Goal: Information Seeking & Learning: Learn about a topic

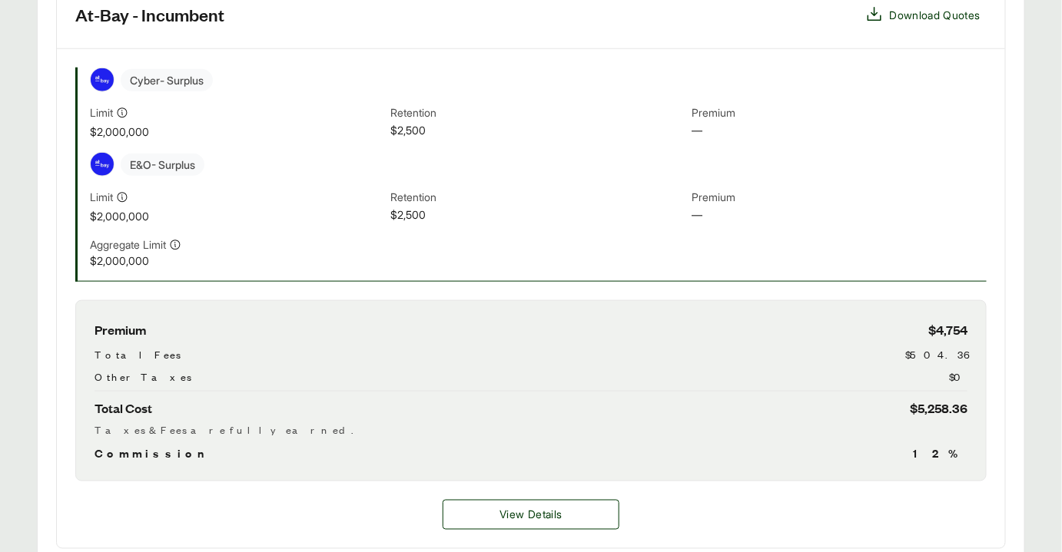
scroll to position [559, 0]
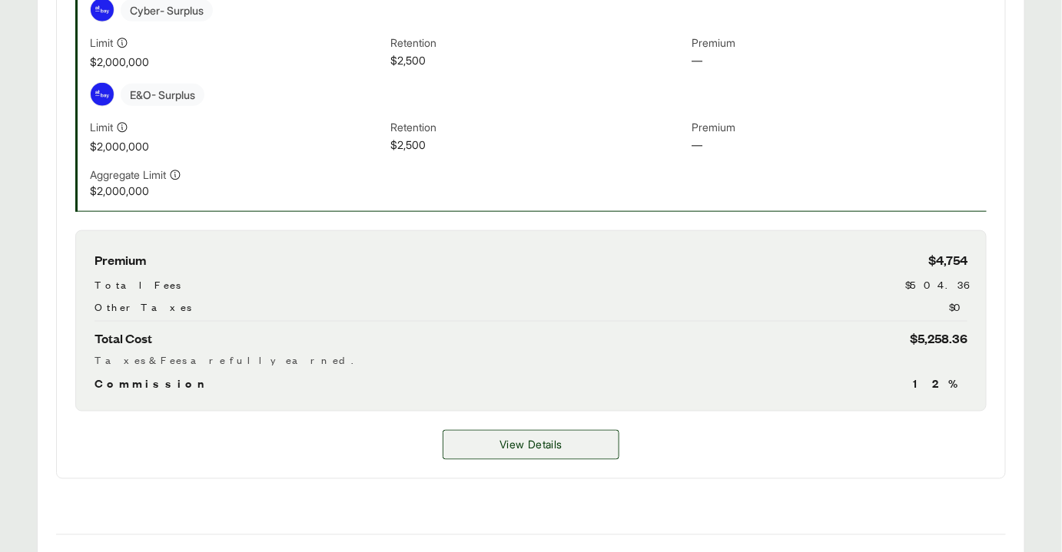
click at [516, 443] on span "View Details" at bounding box center [530, 445] width 62 height 16
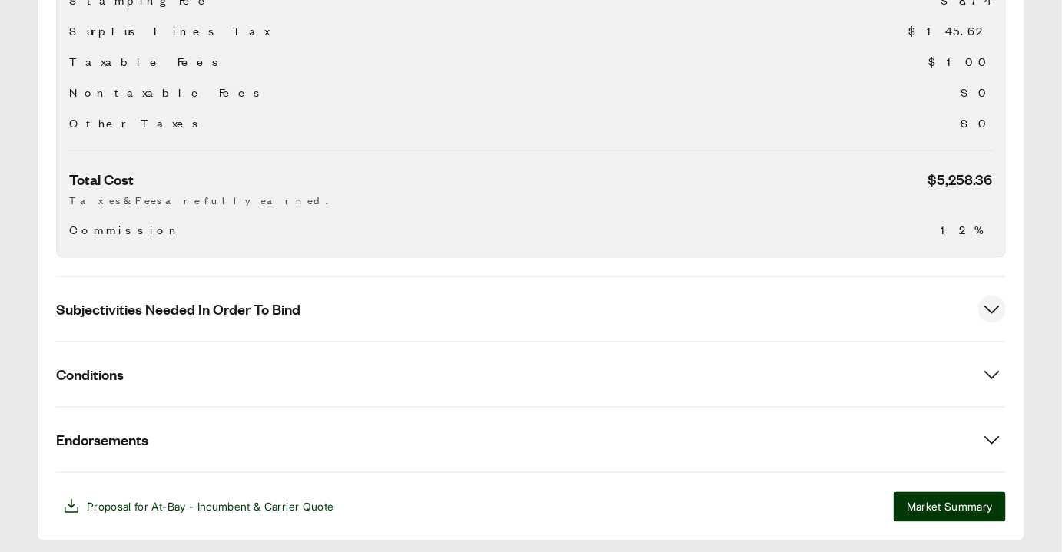
scroll to position [710, 0]
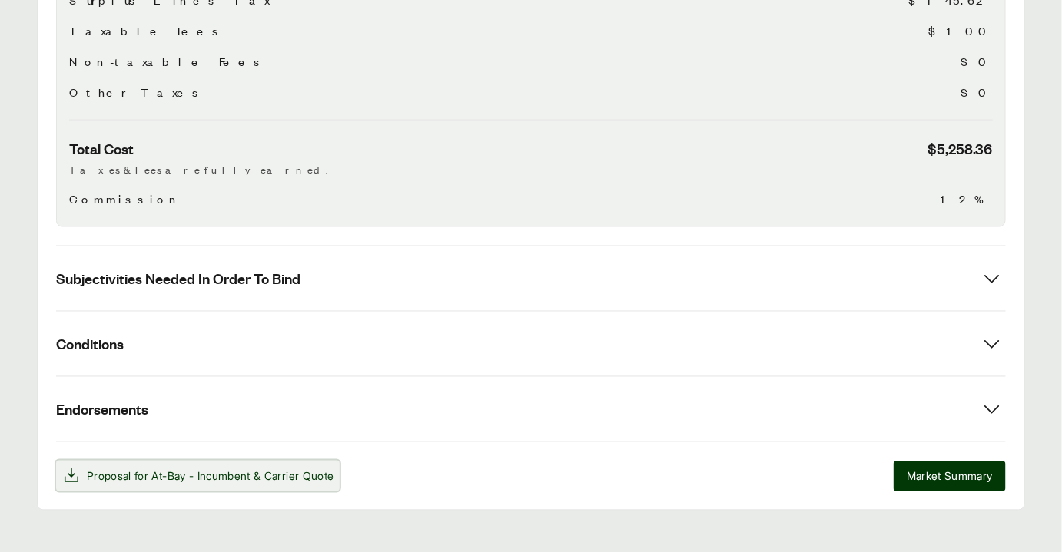
click at [305, 470] on span "& Carrier Quote" at bounding box center [294, 476] width 80 height 13
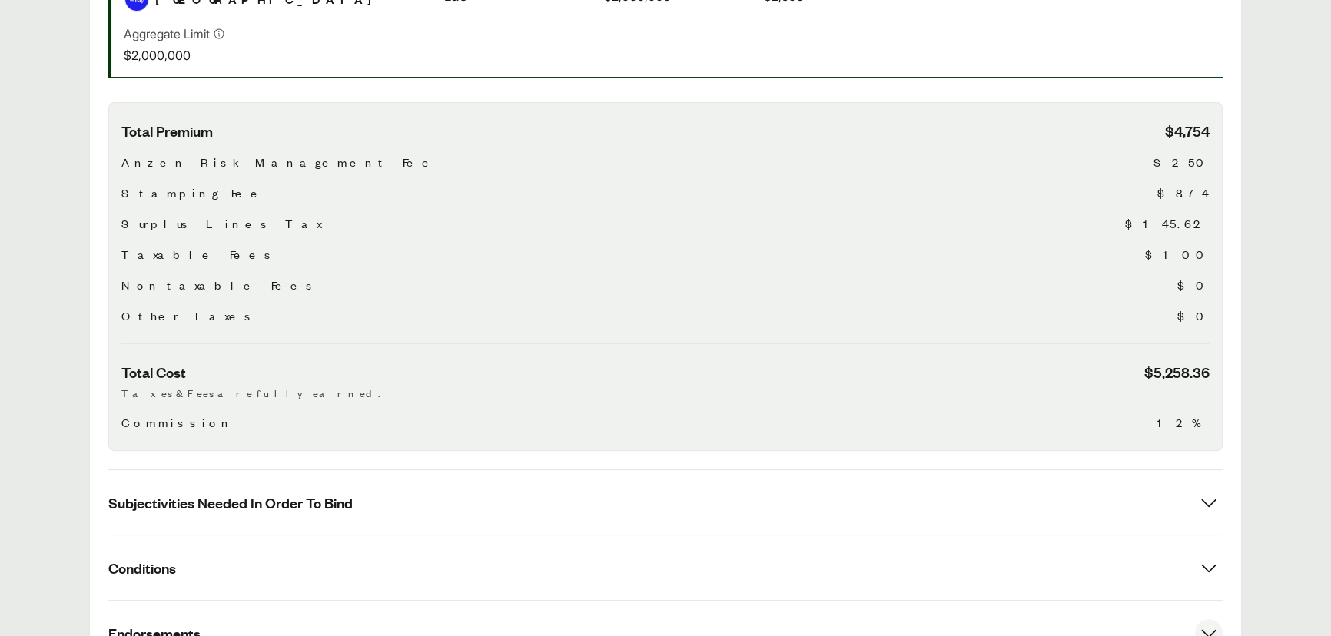
scroll to position [570, 0]
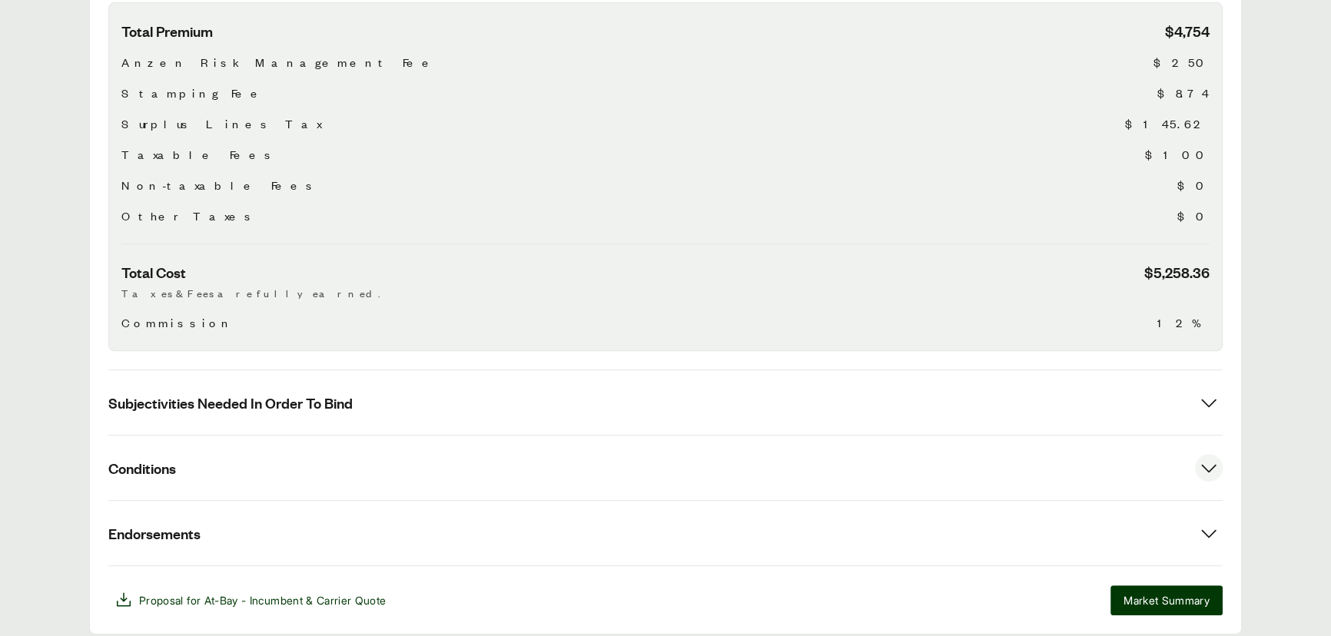
click at [193, 454] on button "Conditions" at bounding box center [665, 468] width 1114 height 65
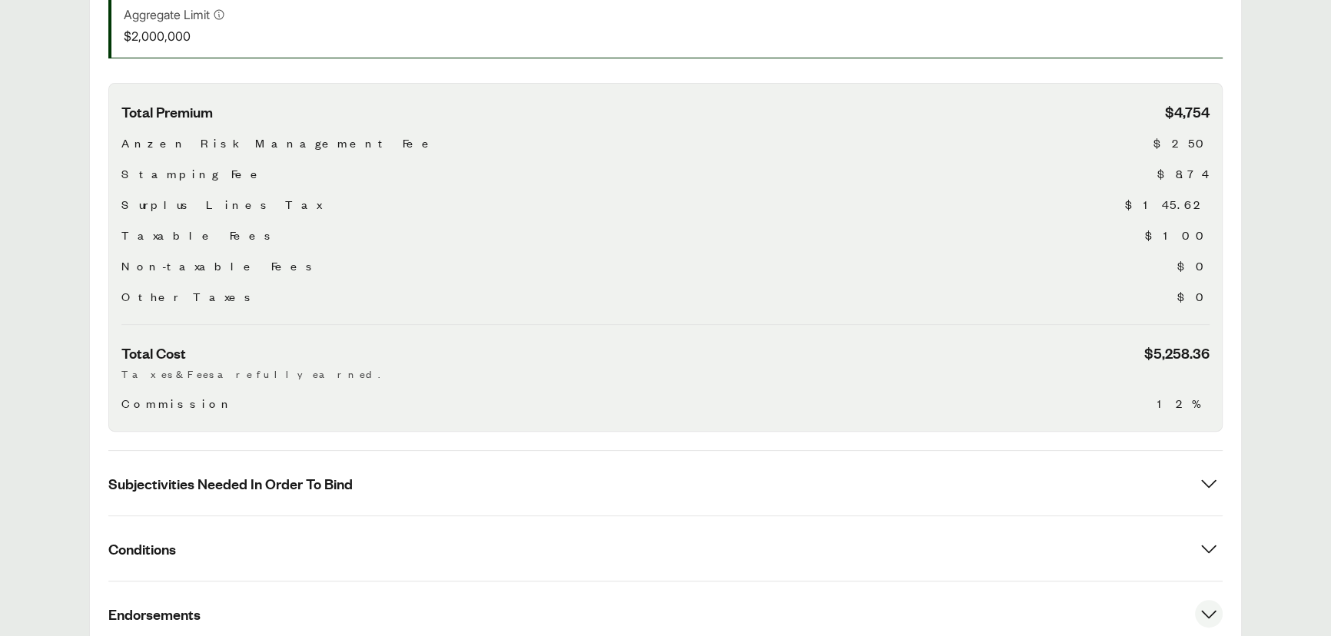
scroll to position [628, 0]
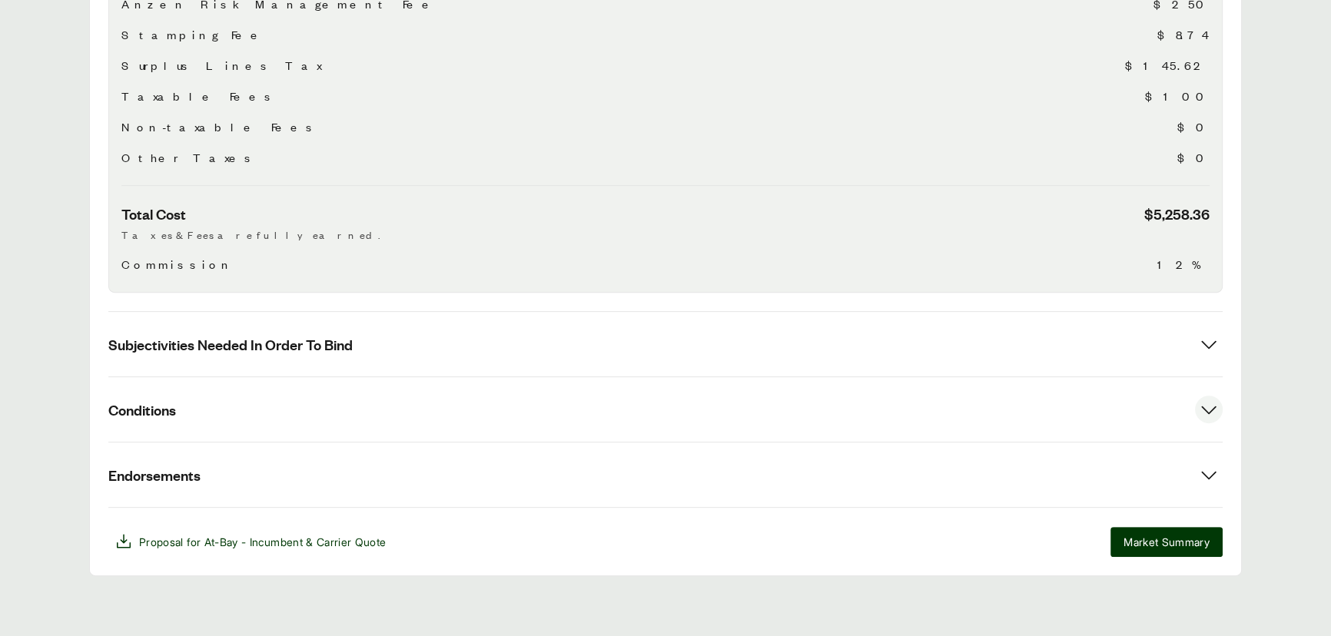
click at [231, 425] on button "Conditions" at bounding box center [665, 409] width 1114 height 65
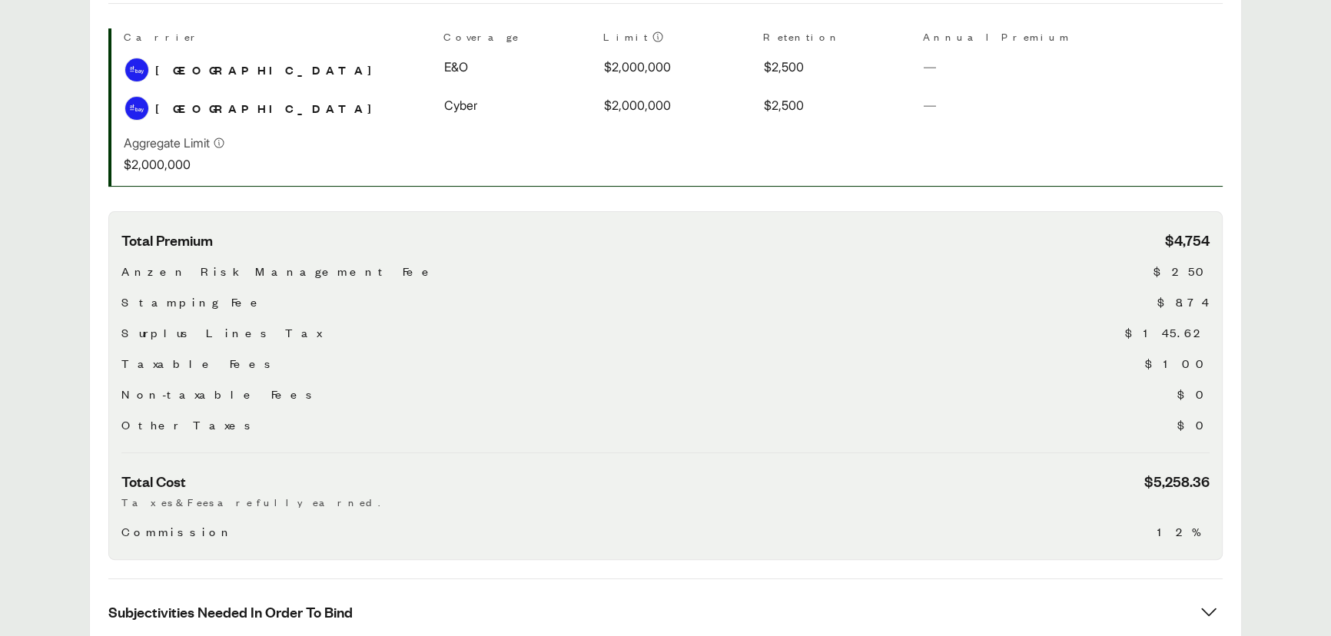
scroll to position [628, 0]
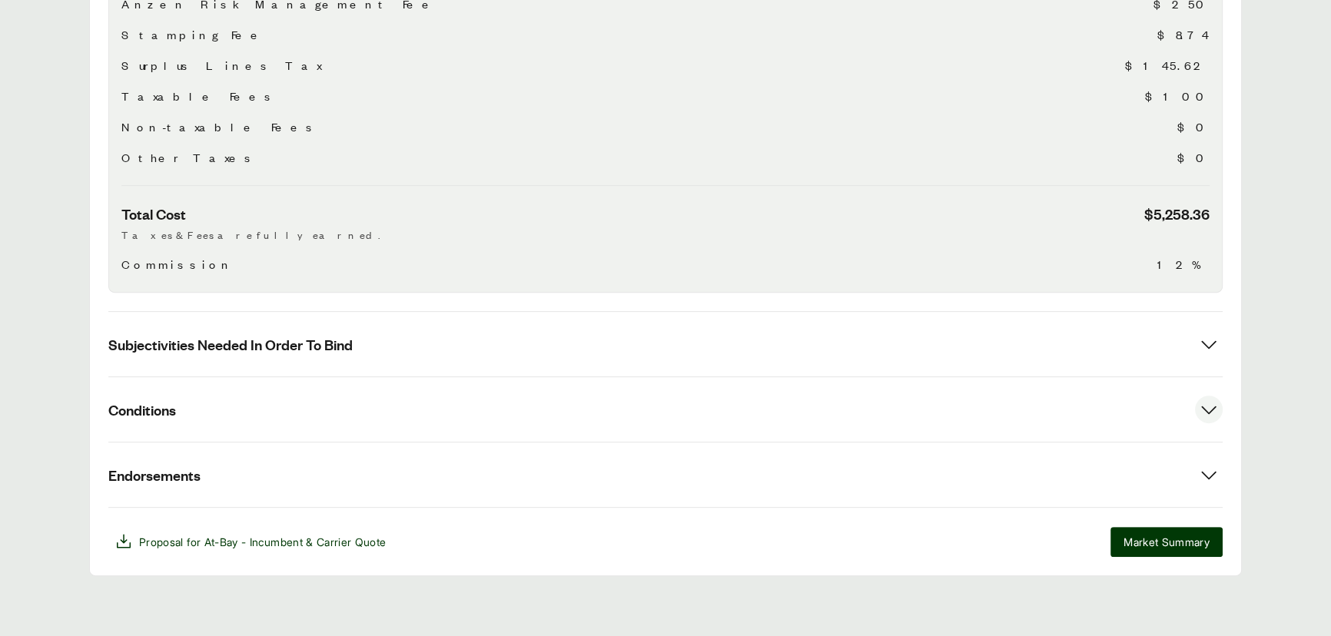
click at [260, 403] on button "Conditions" at bounding box center [665, 409] width 1114 height 65
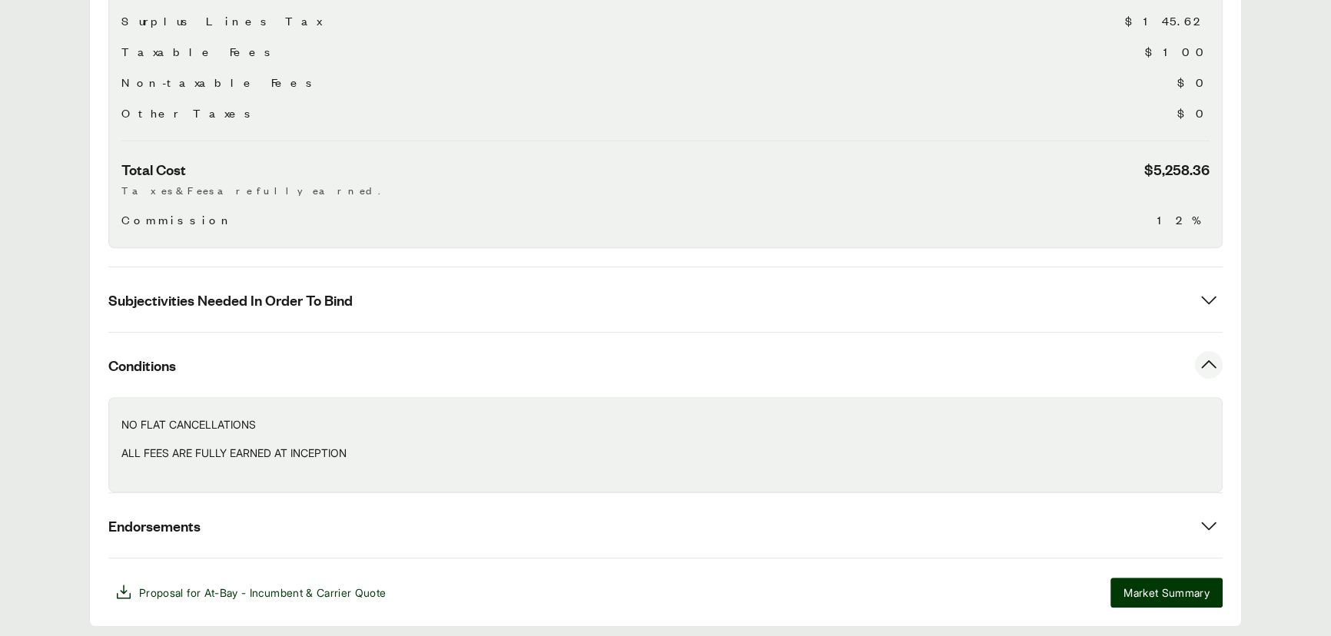
scroll to position [723, 0]
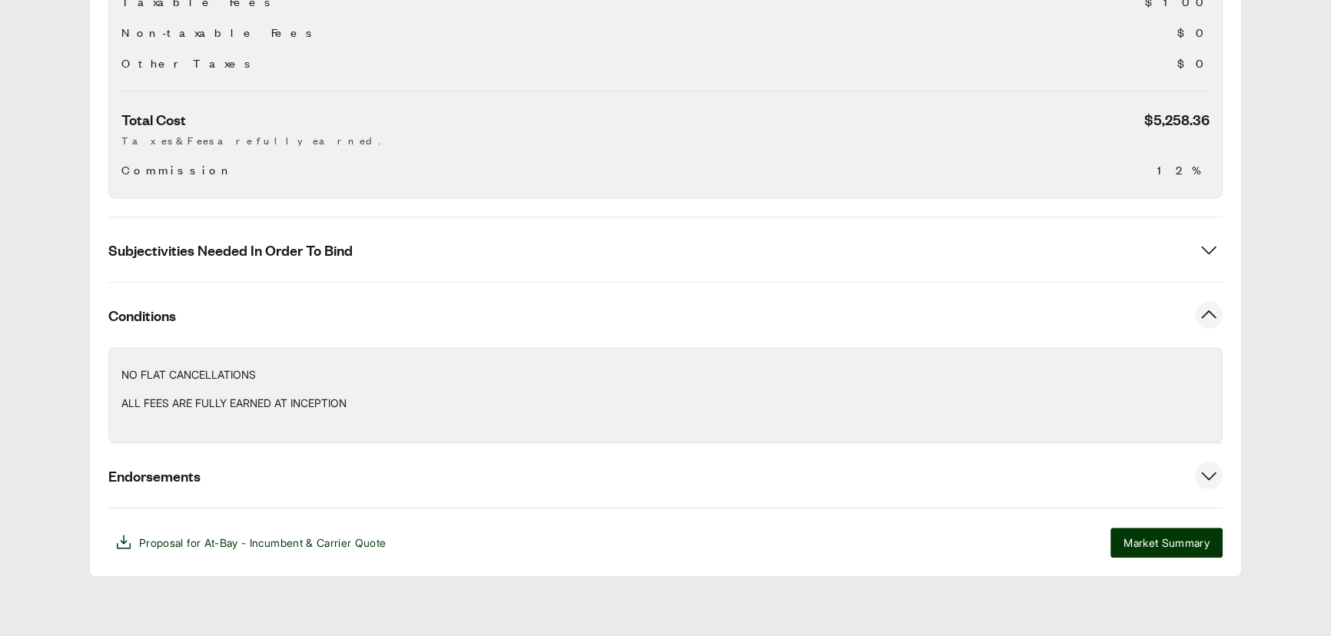
click at [269, 482] on button "Endorsements" at bounding box center [665, 475] width 1114 height 65
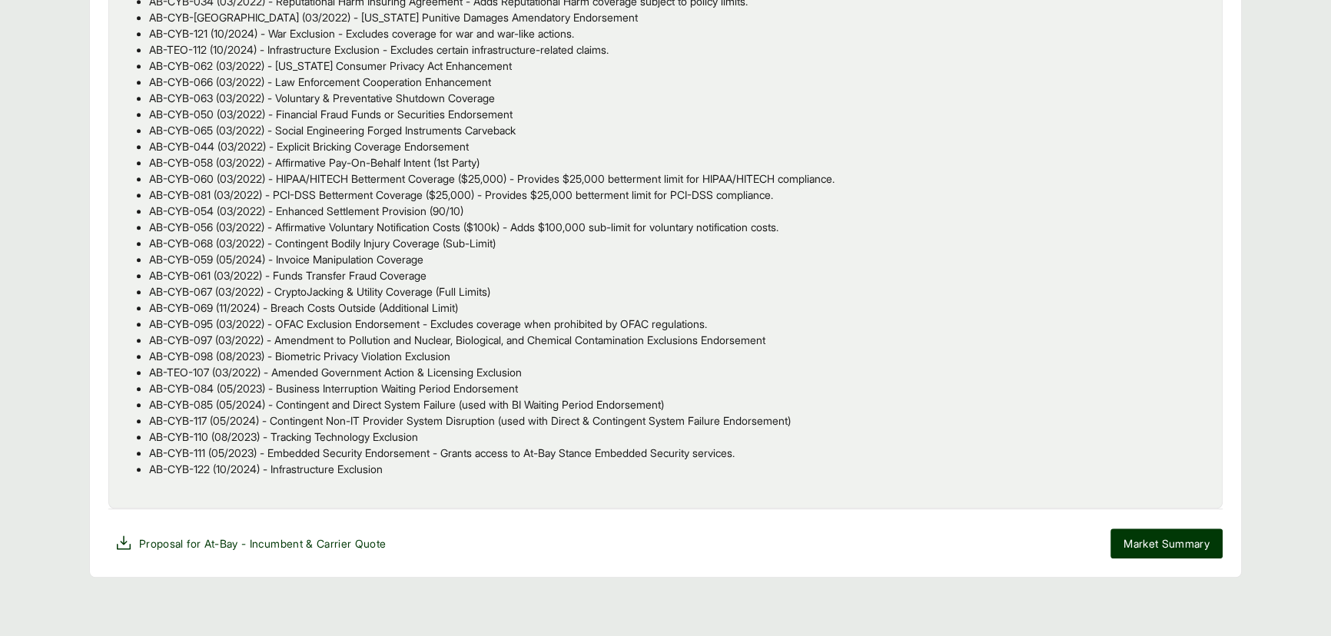
scroll to position [1274, 0]
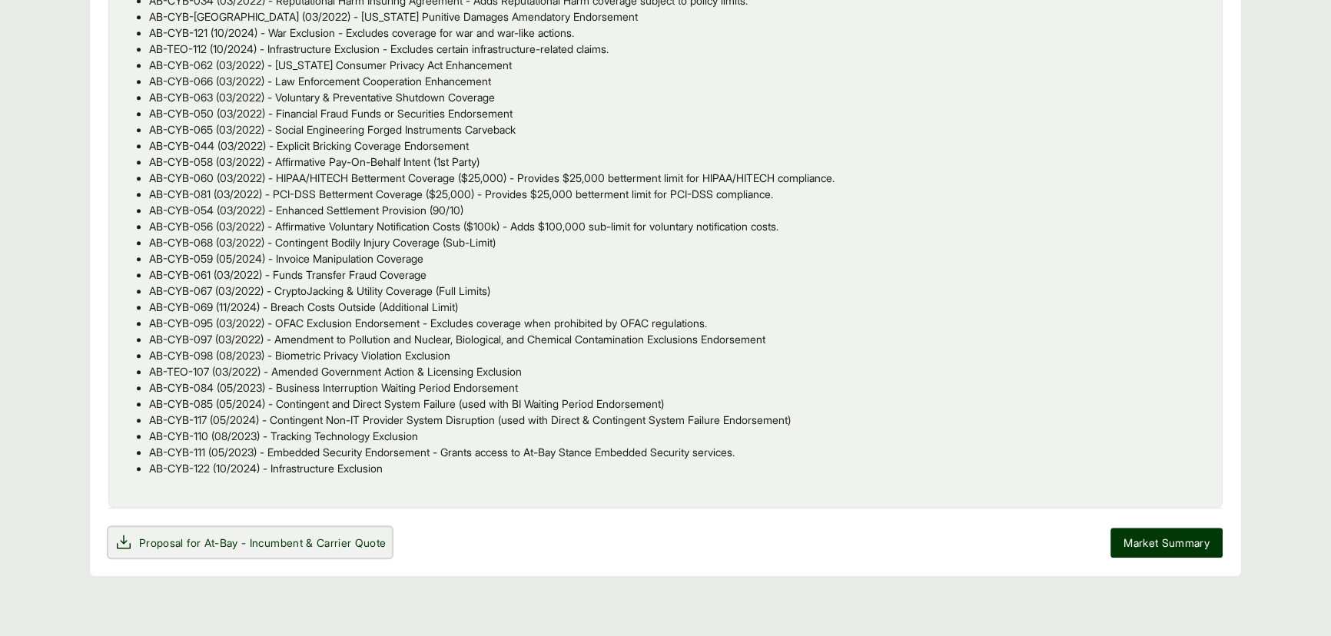
click at [244, 539] on span "At-Bay - Incumbent" at bounding box center [253, 542] width 98 height 13
